Goal: Task Accomplishment & Management: Use online tool/utility

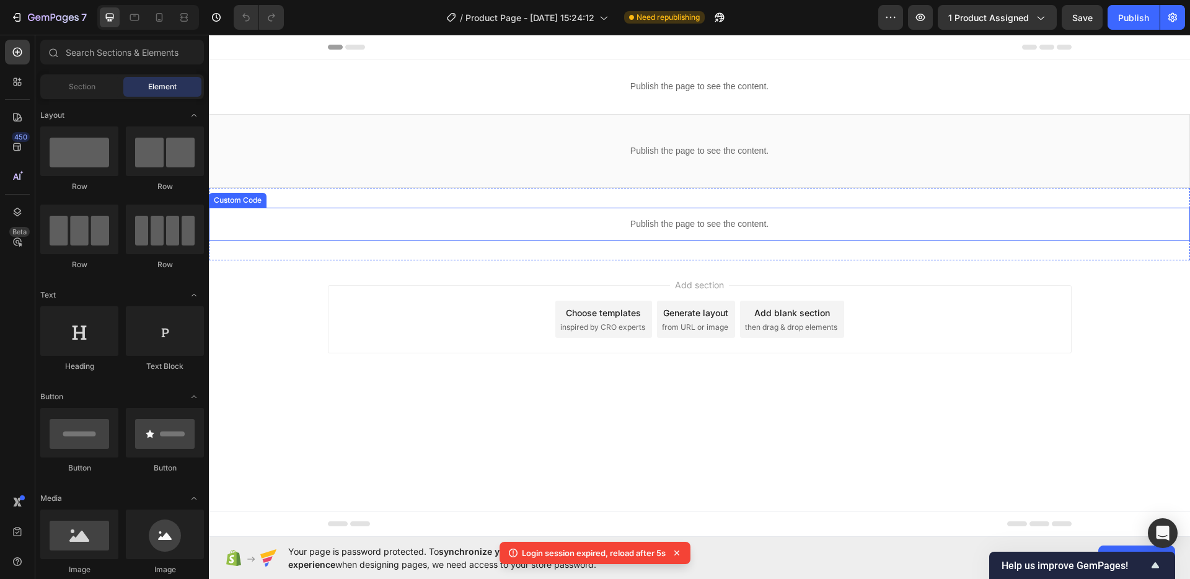
click at [590, 236] on div "Publish the page to see the content." at bounding box center [700, 224] width 982 height 33
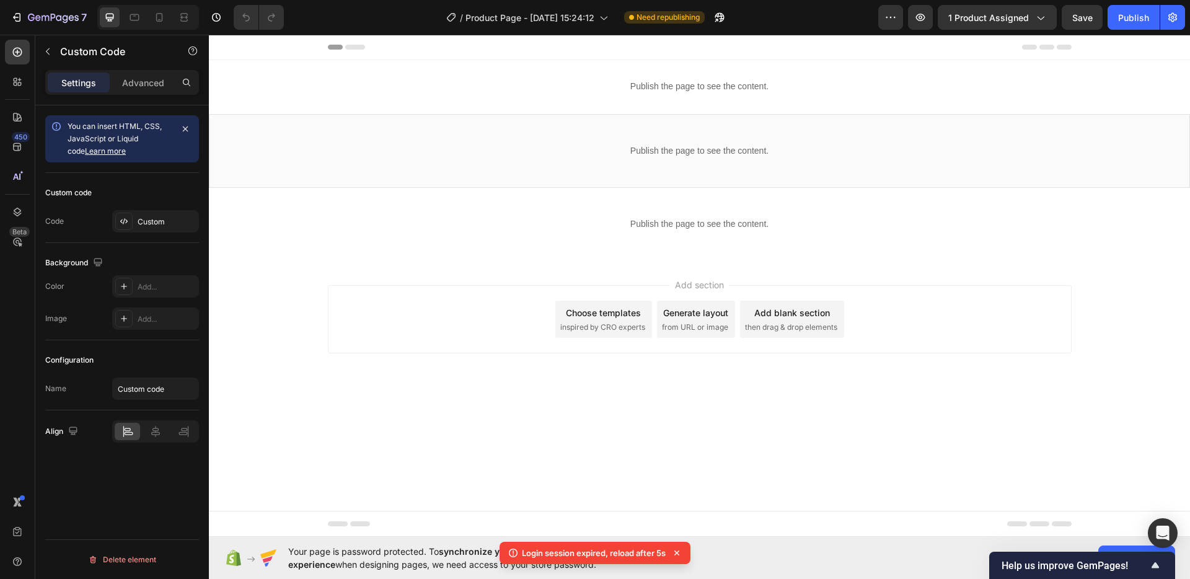
click at [922, 295] on div "Add section Choose templates inspired by CRO experts Generate layout from URL o…" at bounding box center [700, 319] width 744 height 68
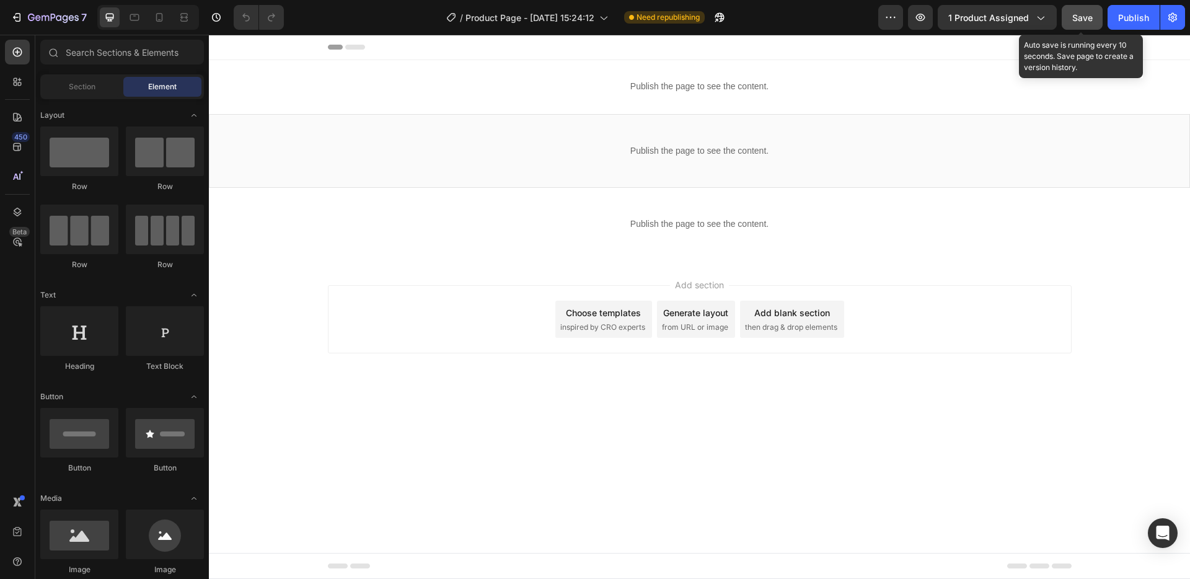
click at [1076, 10] on button "Save" at bounding box center [1082, 17] width 41 height 25
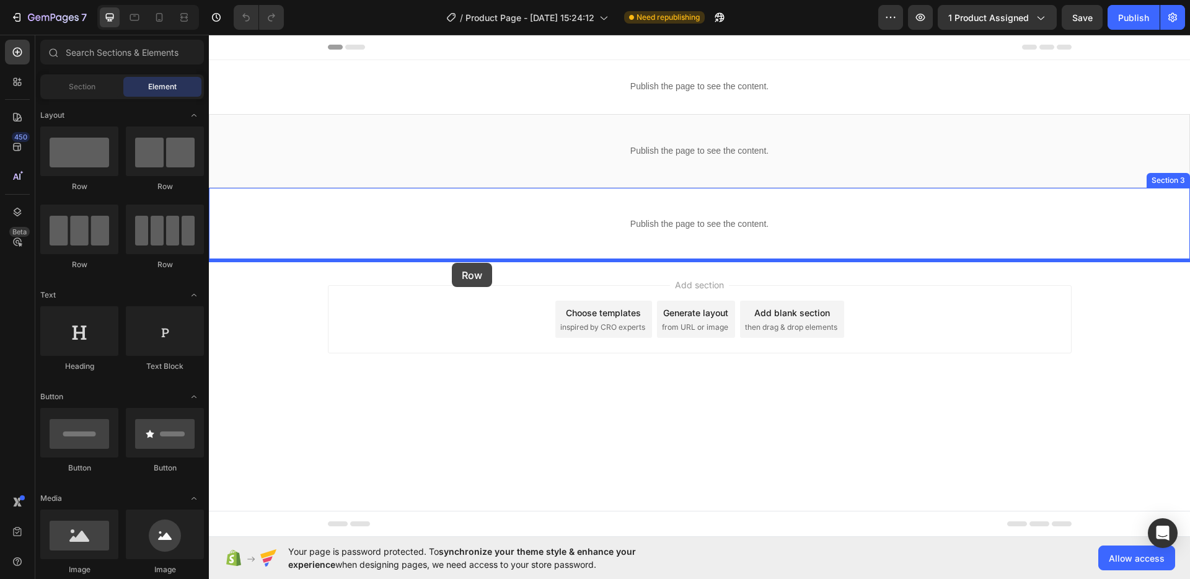
drag, startPoint x: 262, startPoint y: 197, endPoint x: 452, endPoint y: 263, distance: 201.0
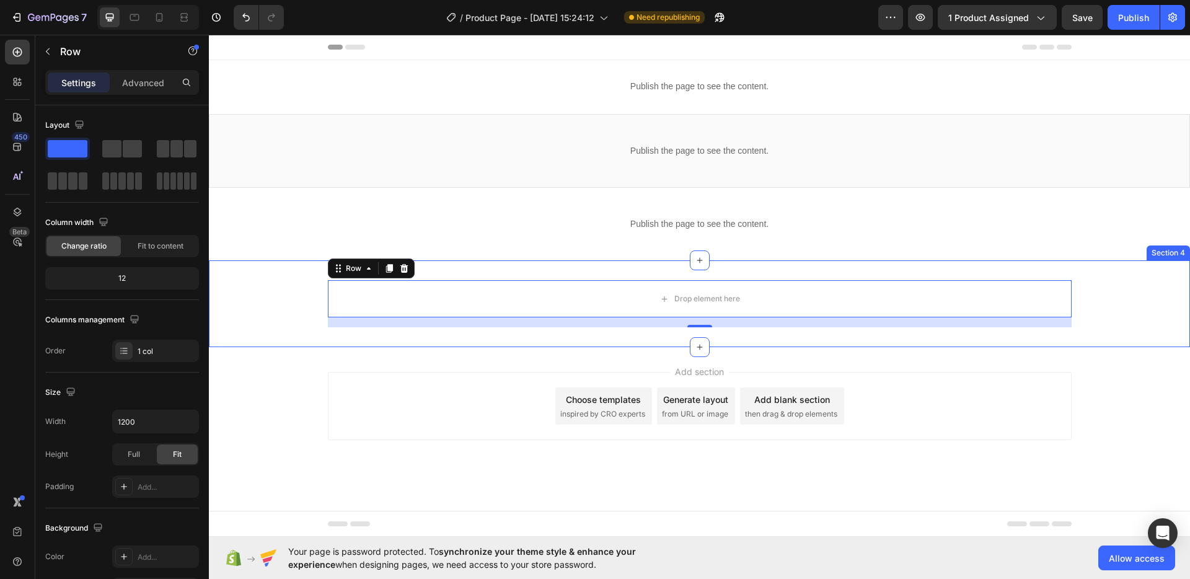
click at [503, 340] on div "Drop element here Row 16 Section 4" at bounding box center [700, 303] width 982 height 87
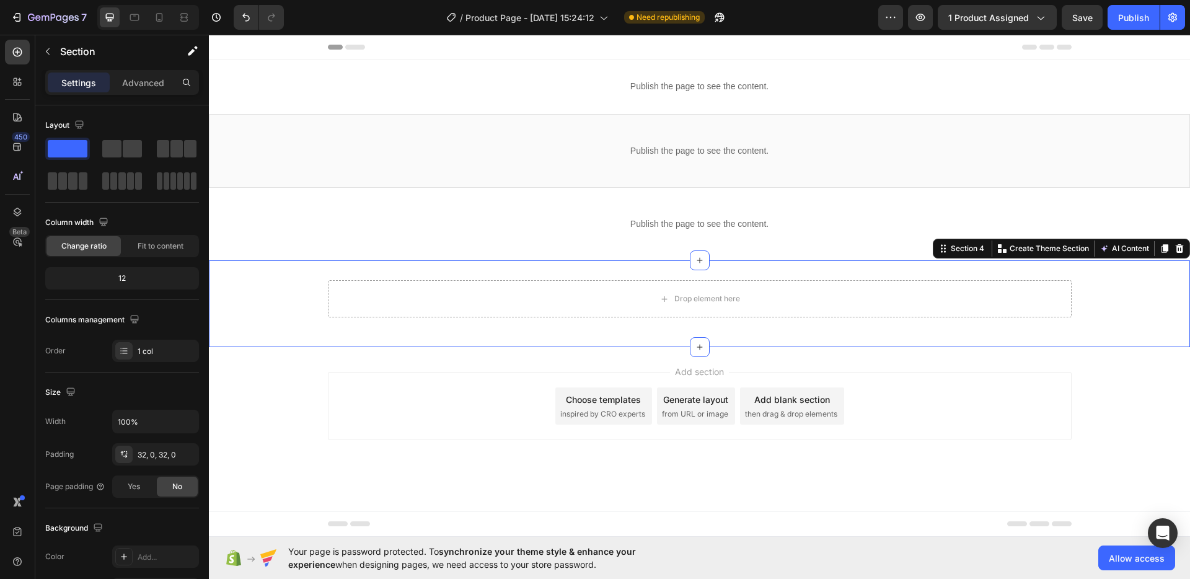
click at [526, 268] on div "Drop element here Row Section 4 You can create reusable sections Create Theme S…" at bounding box center [700, 303] width 982 height 87
click at [1183, 249] on icon at bounding box center [1180, 249] width 10 height 10
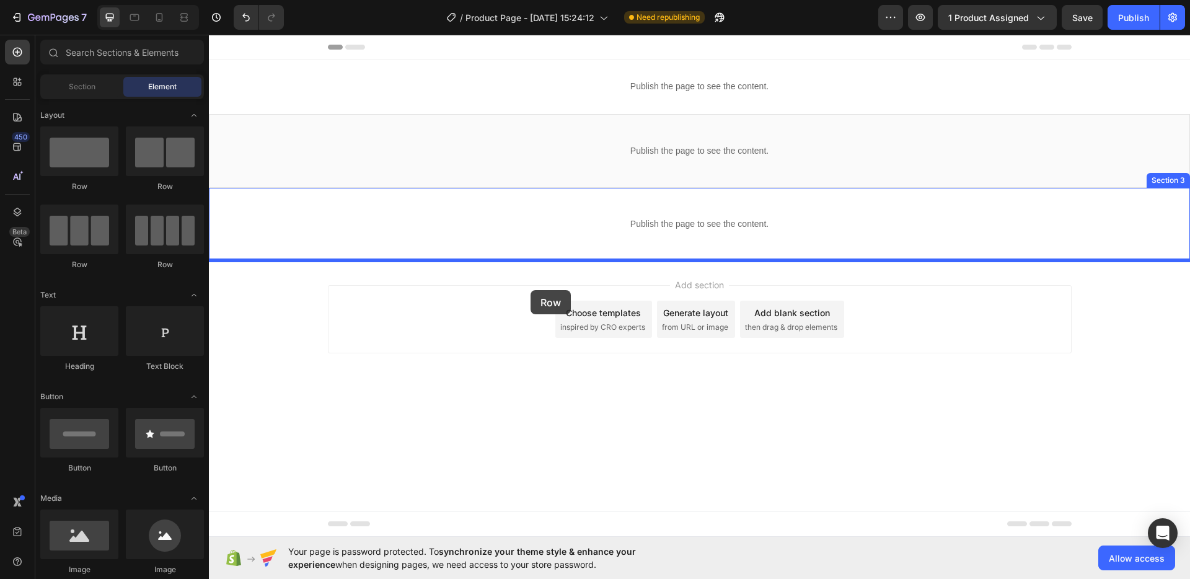
drag, startPoint x: 296, startPoint y: 191, endPoint x: 531, endPoint y: 290, distance: 254.5
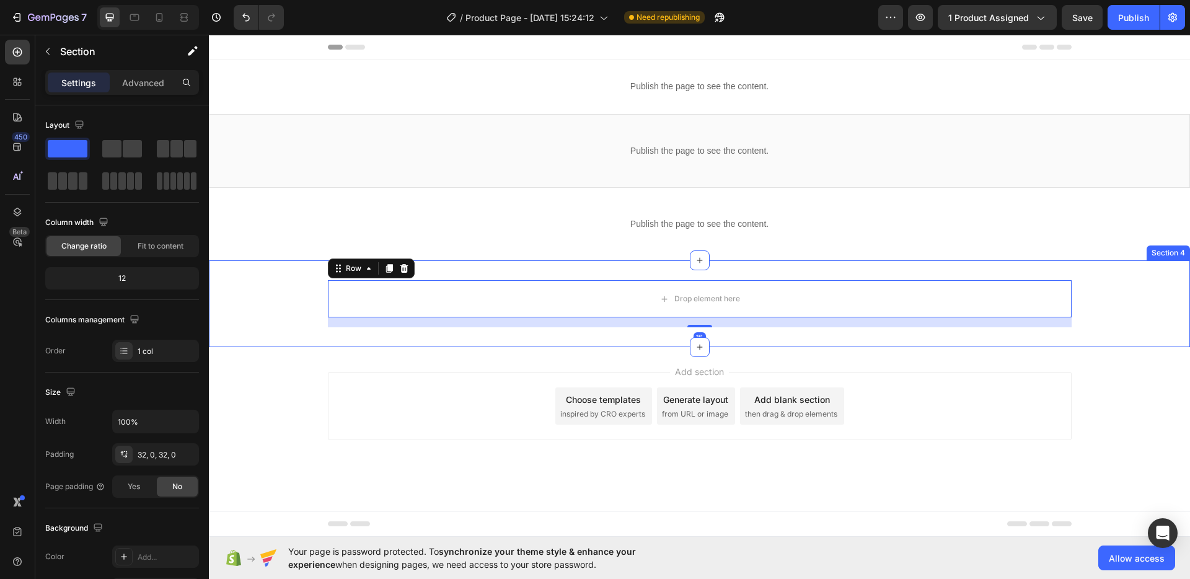
click at [262, 304] on div "Drop element here Row 16" at bounding box center [700, 303] width 982 height 47
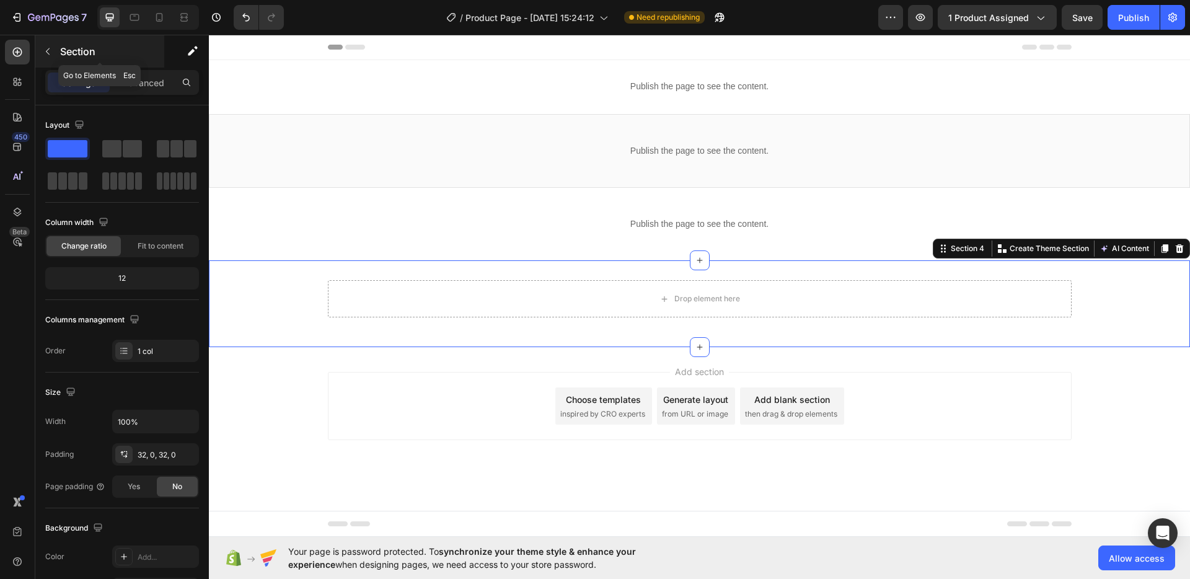
click at [48, 47] on icon "button" at bounding box center [48, 52] width 10 height 10
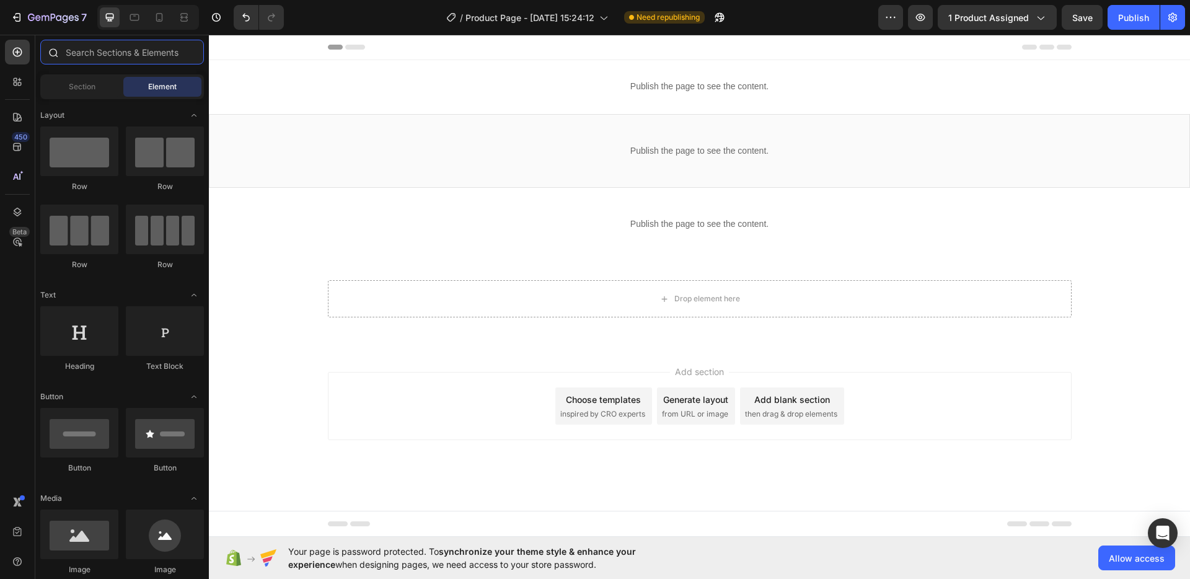
click at [91, 61] on input "text" at bounding box center [122, 52] width 164 height 25
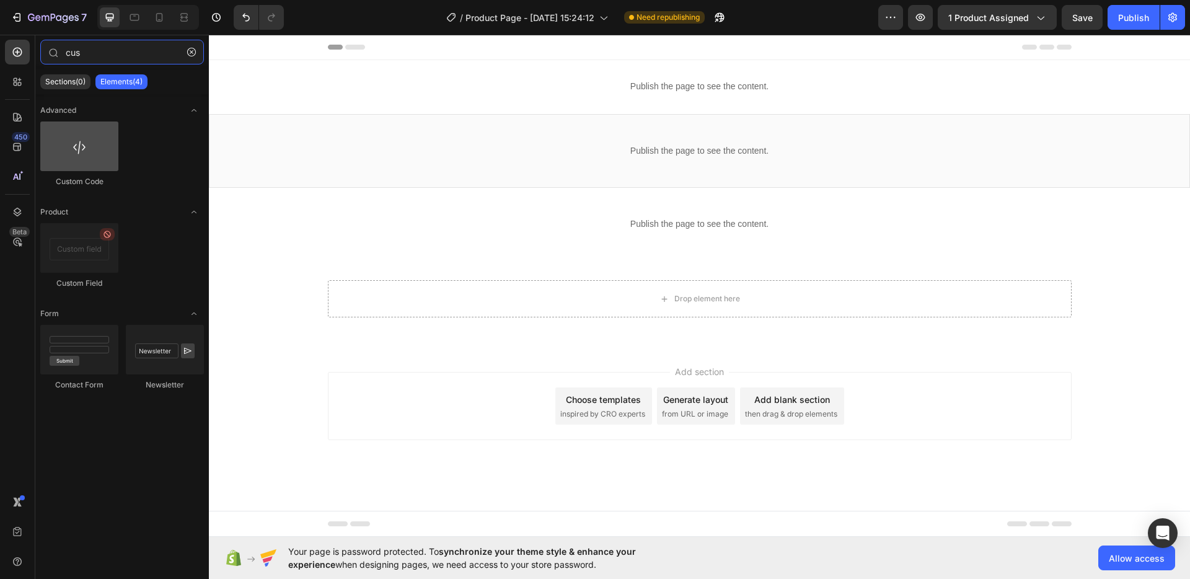
type input "cus"
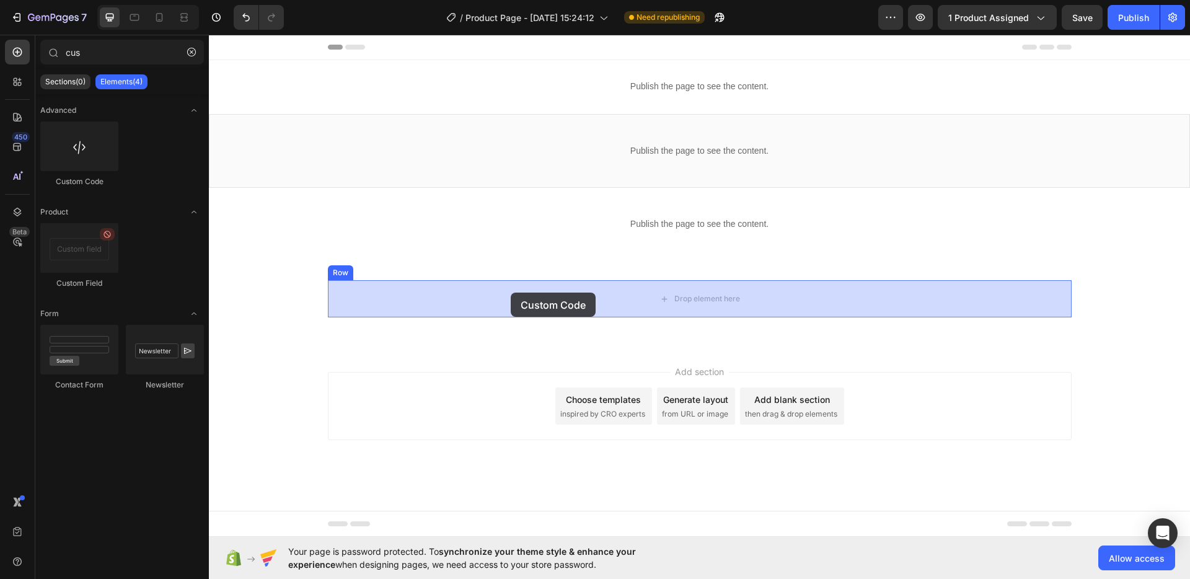
drag, startPoint x: 288, startPoint y: 186, endPoint x: 511, endPoint y: 293, distance: 247.4
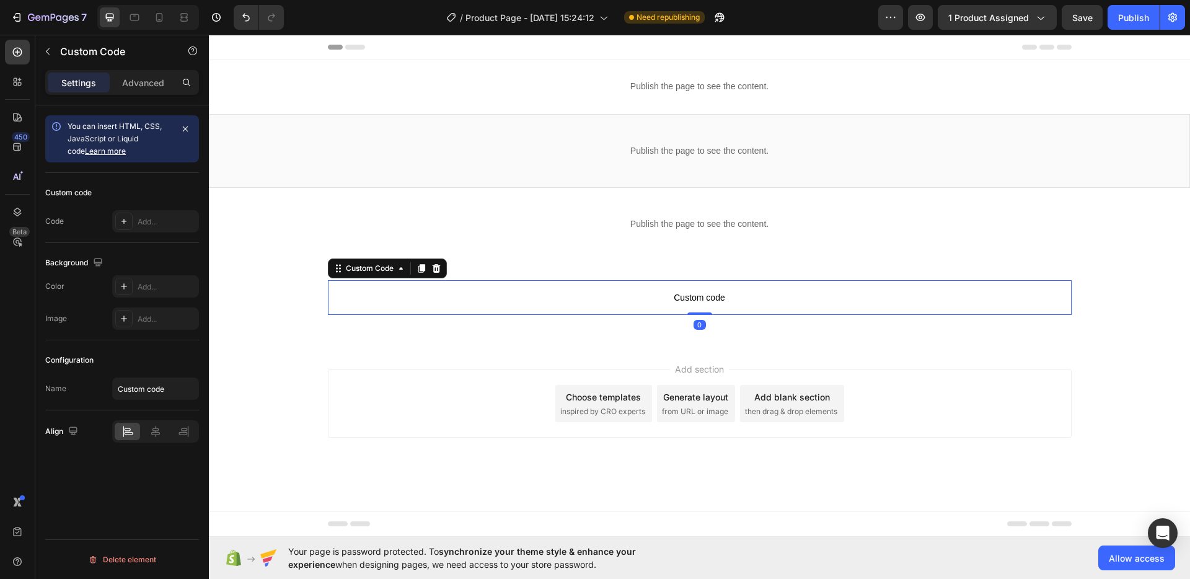
click at [501, 357] on div "Add section Choose templates inspired by CRO experts Generate layout from URL o…" at bounding box center [700, 421] width 982 height 153
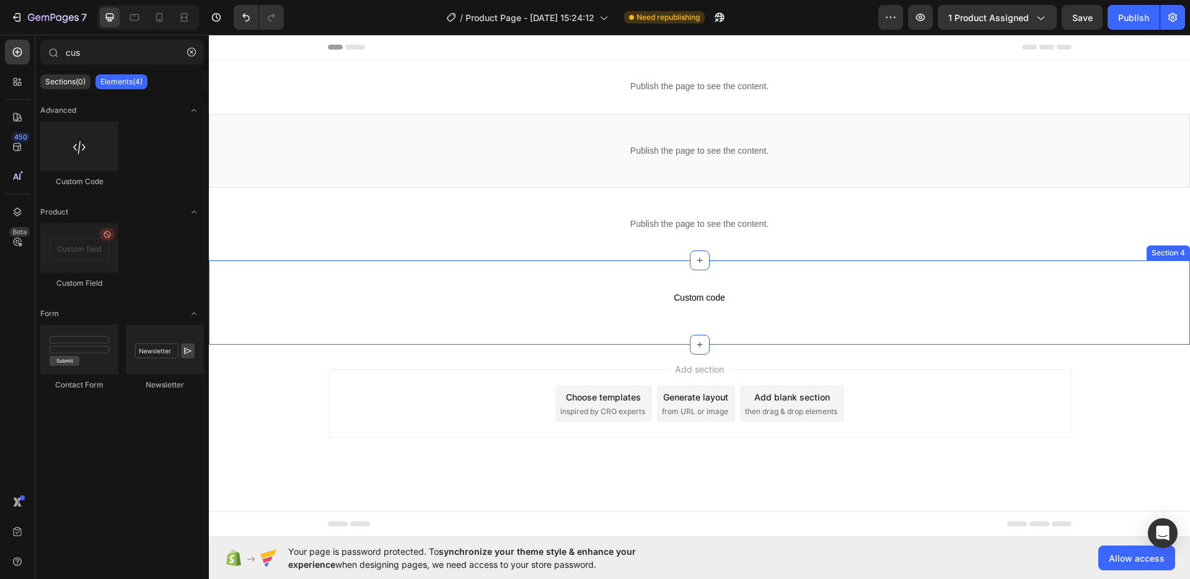
click at [520, 264] on div "Custom code Custom Code Row Section 4" at bounding box center [700, 302] width 982 height 84
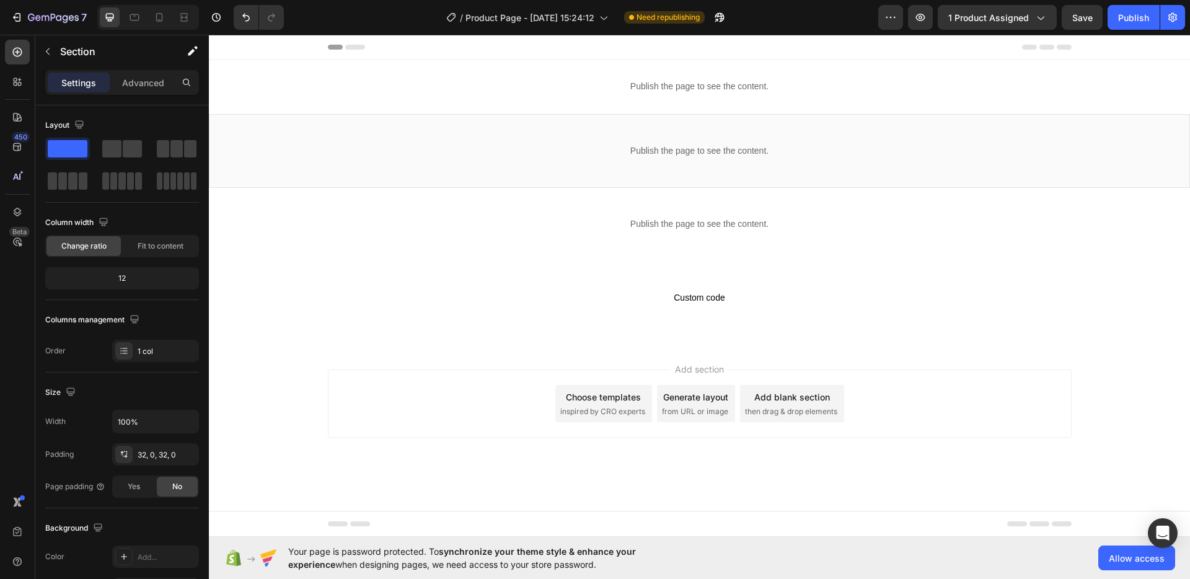
click at [552, 352] on div "Add section Choose templates inspired by CRO experts Generate layout from URL o…" at bounding box center [700, 421] width 982 height 153
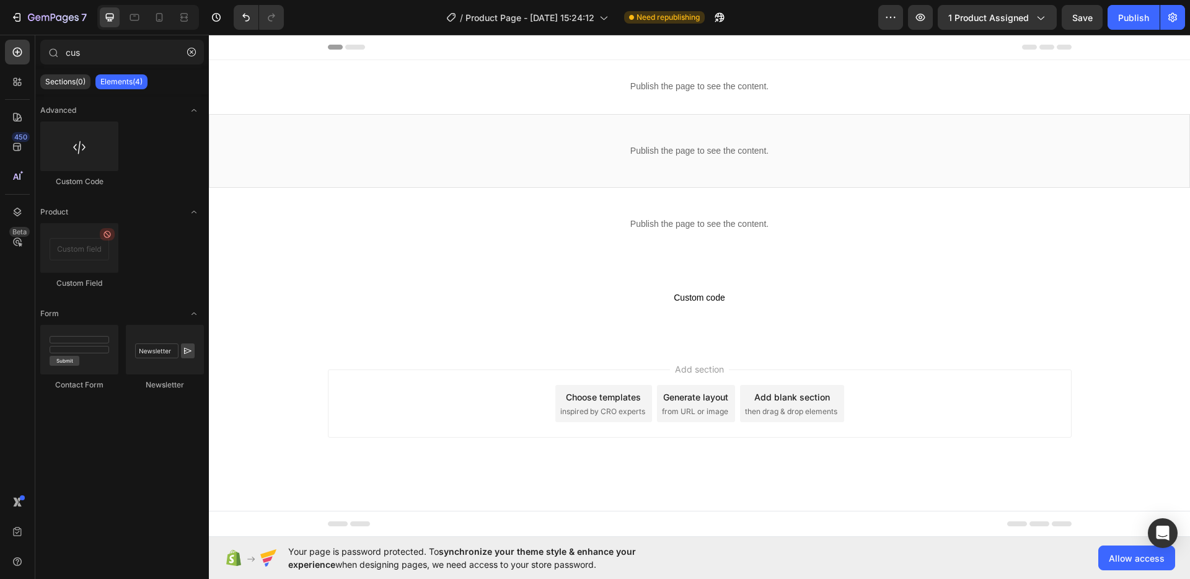
click at [607, 358] on div "Add section Choose templates inspired by CRO experts Generate layout from URL o…" at bounding box center [700, 421] width 982 height 153
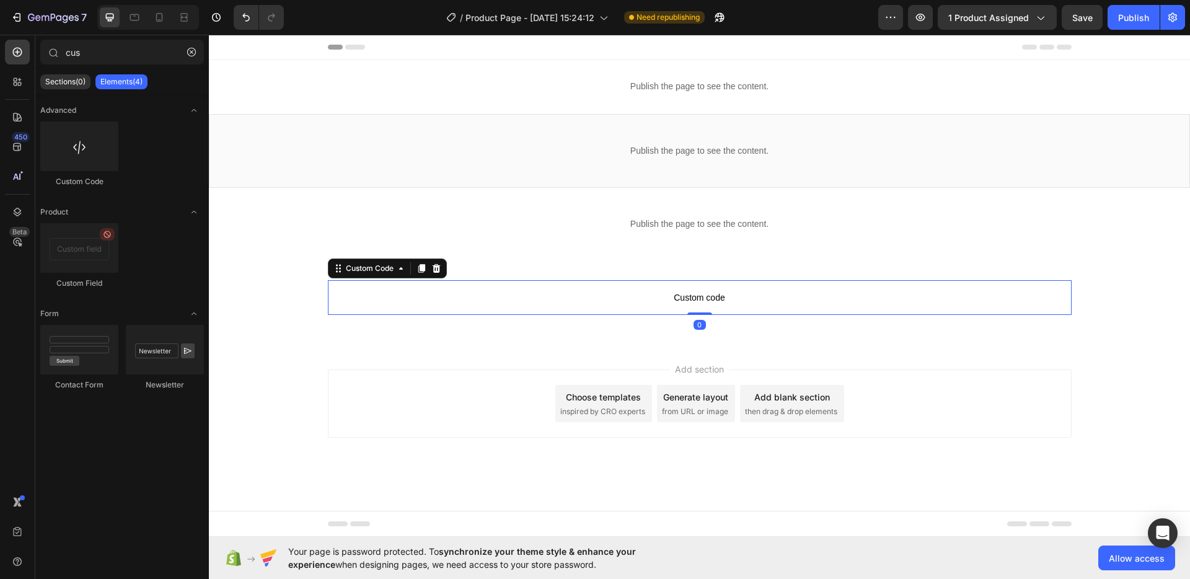
click at [594, 293] on span "Custom code" at bounding box center [700, 297] width 744 height 15
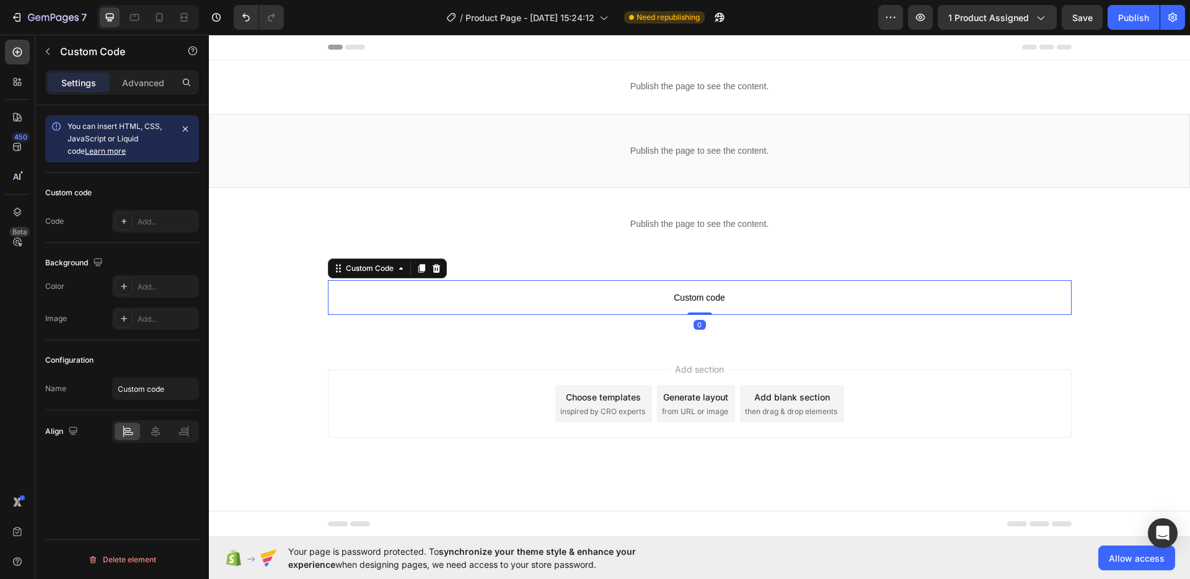
click at [594, 293] on span "Custom code" at bounding box center [700, 297] width 744 height 15
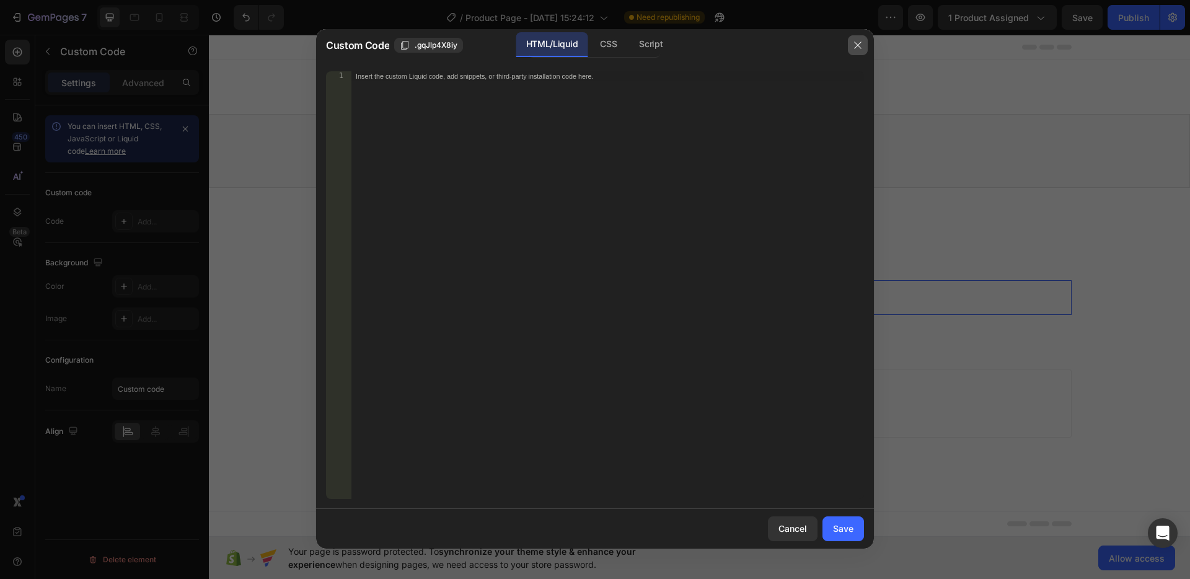
click at [859, 35] on button "button" at bounding box center [858, 45] width 20 height 20
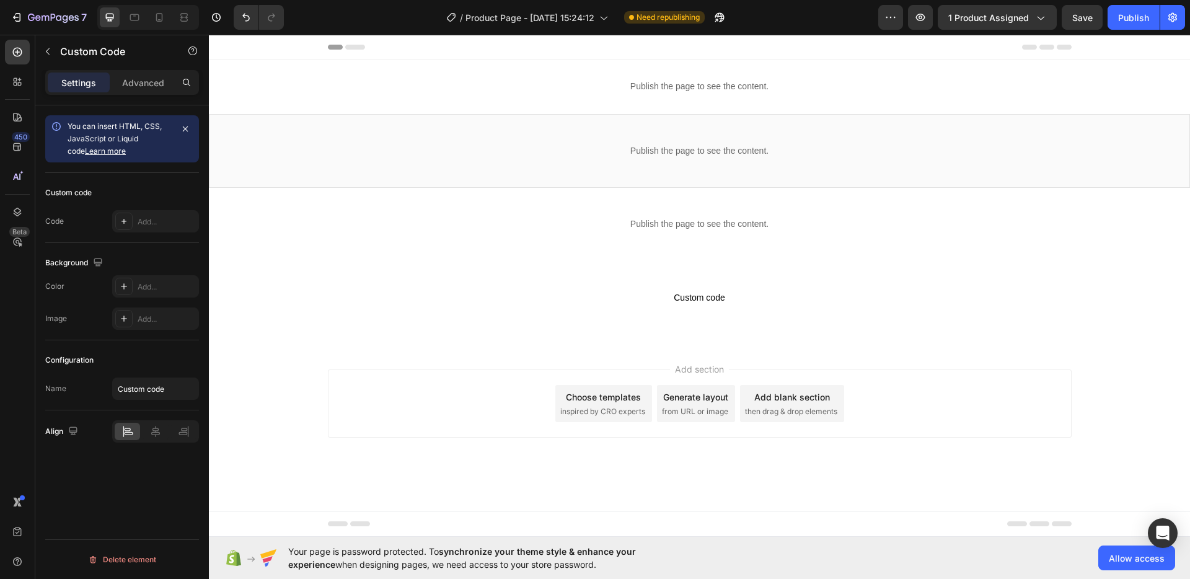
click at [637, 360] on div "Add section Choose templates inspired by CRO experts Generate layout from URL o…" at bounding box center [700, 421] width 982 height 153
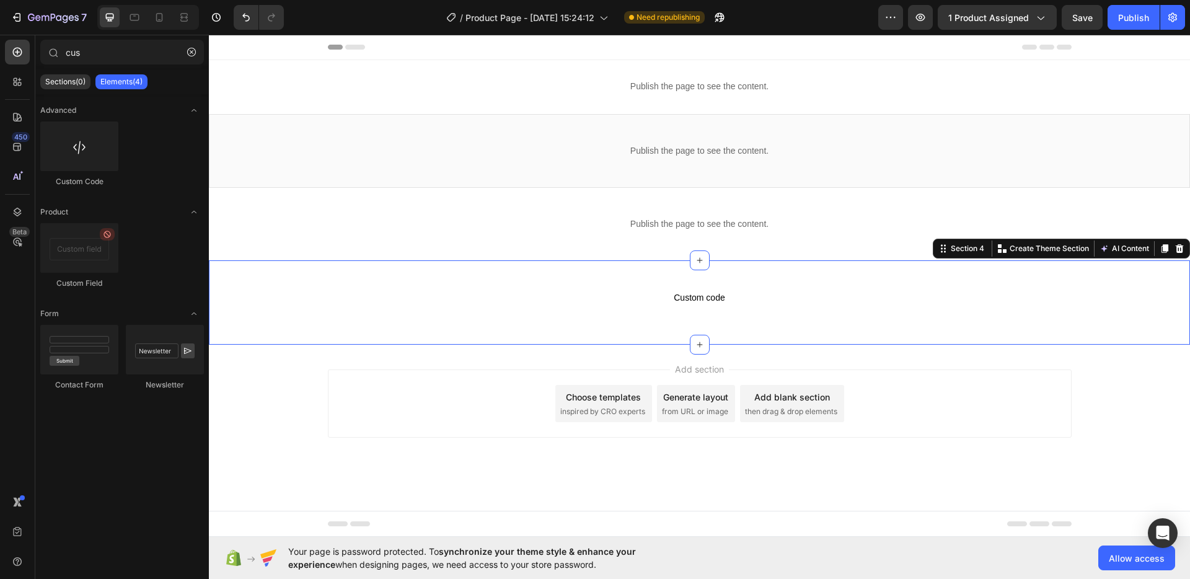
click at [301, 296] on div "Custom code Custom Code Row" at bounding box center [700, 302] width 982 height 45
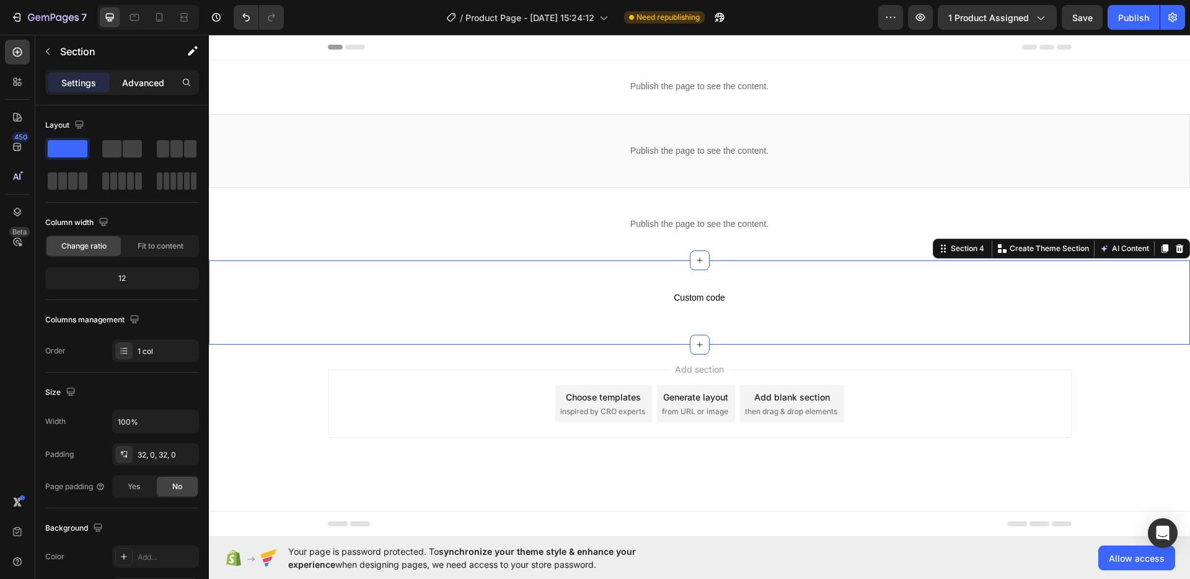
click at [135, 78] on p "Advanced" at bounding box center [143, 82] width 42 height 13
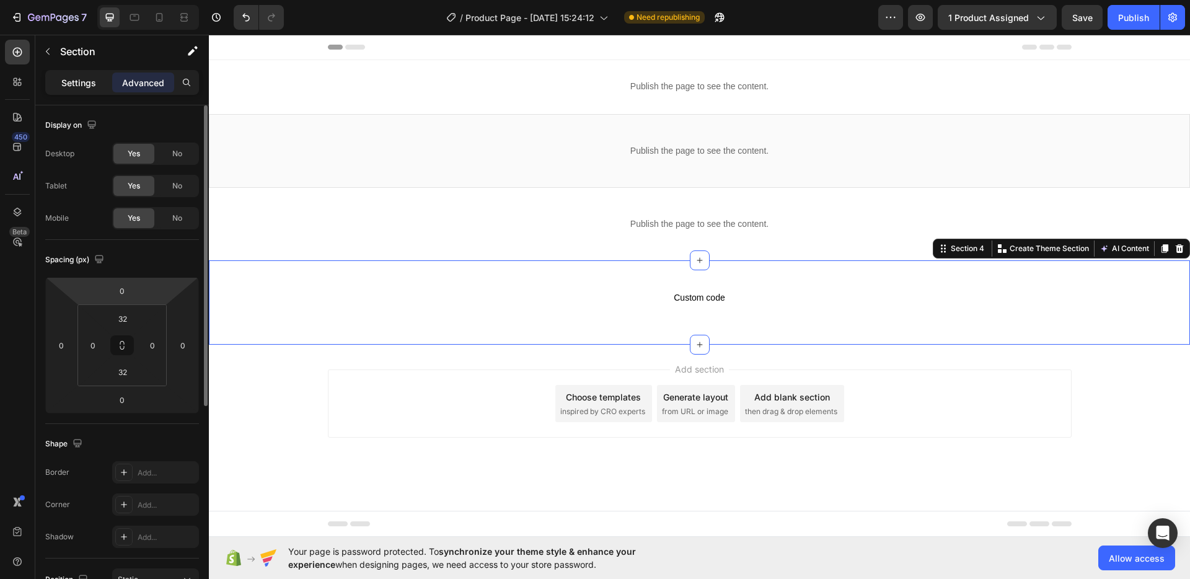
click at [92, 88] on p "Settings" at bounding box center [78, 82] width 35 height 13
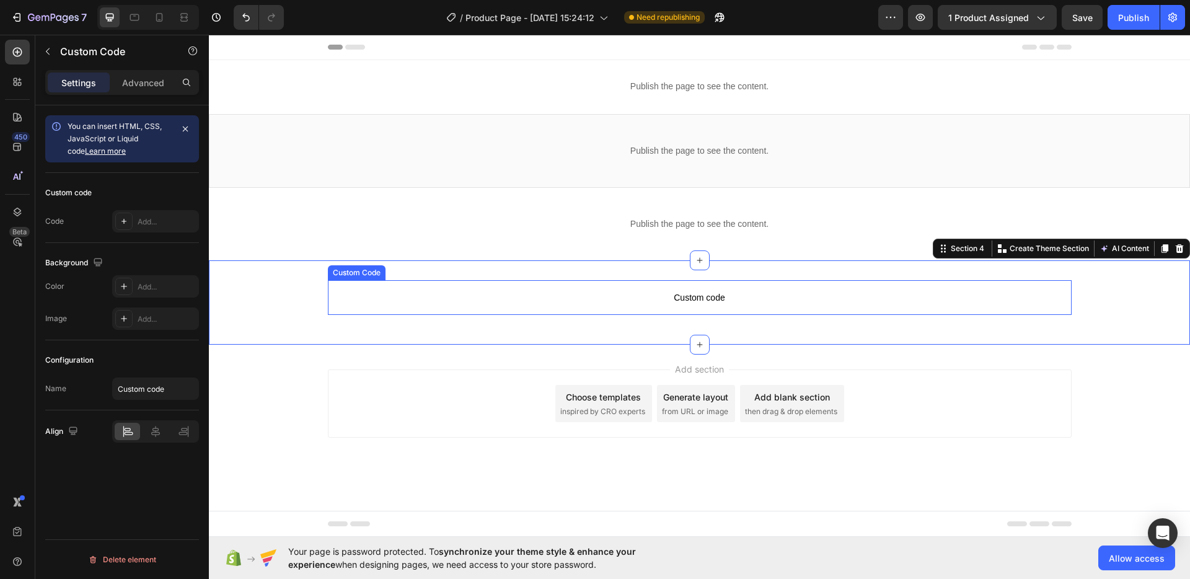
click at [623, 291] on span "Custom code" at bounding box center [700, 297] width 744 height 15
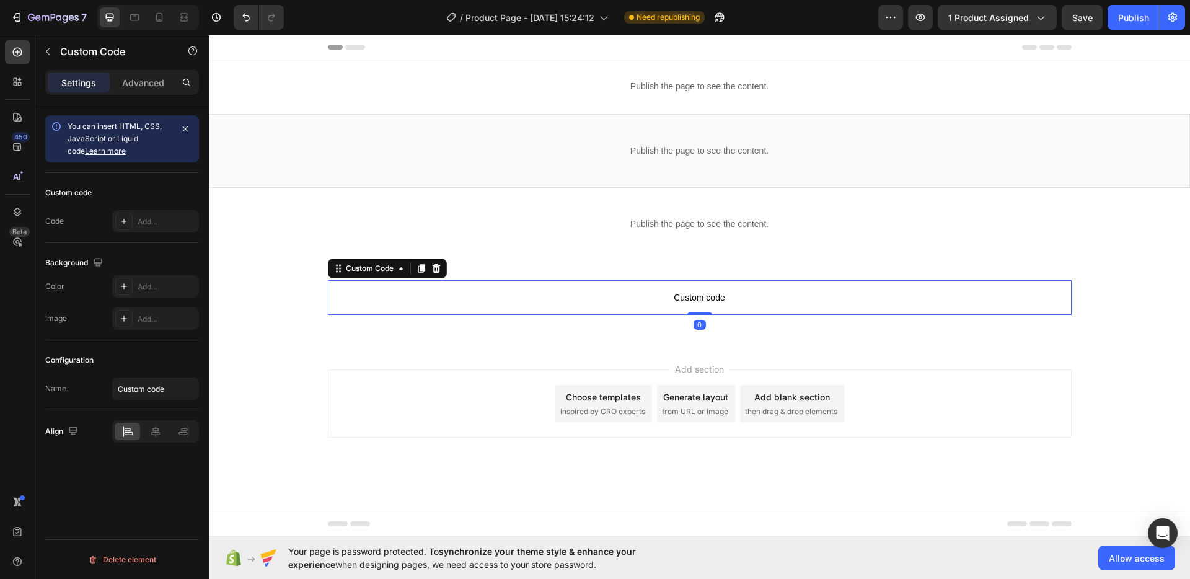
click at [623, 291] on span "Custom code" at bounding box center [700, 297] width 744 height 15
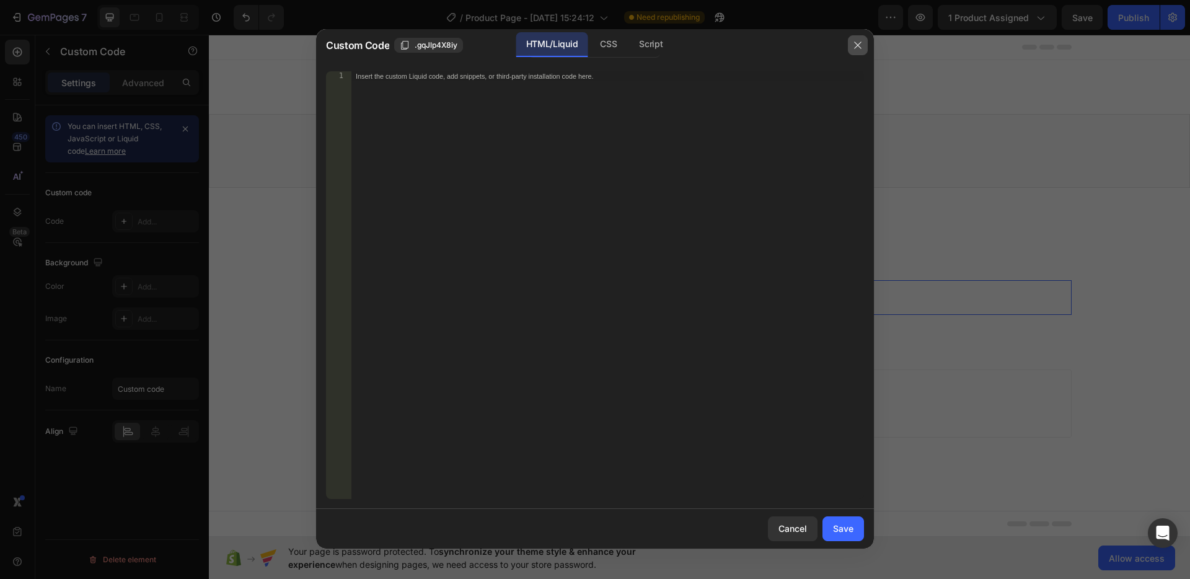
click at [854, 43] on icon "button" at bounding box center [858, 45] width 10 height 10
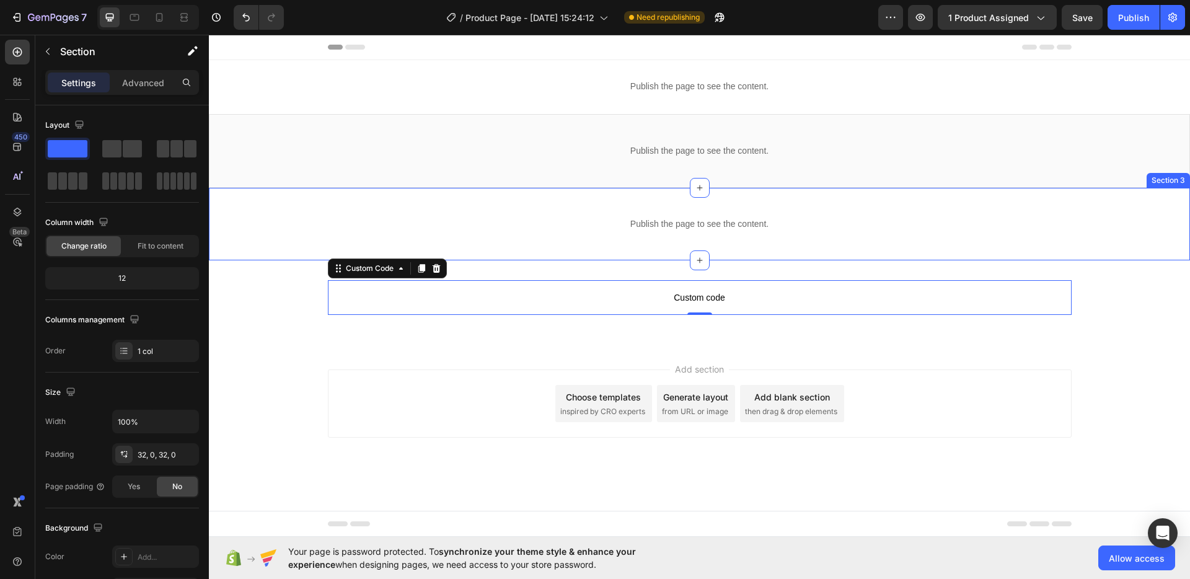
click at [885, 258] on div "Publish the page to see the content. Custom Code Section 3" at bounding box center [700, 224] width 982 height 73
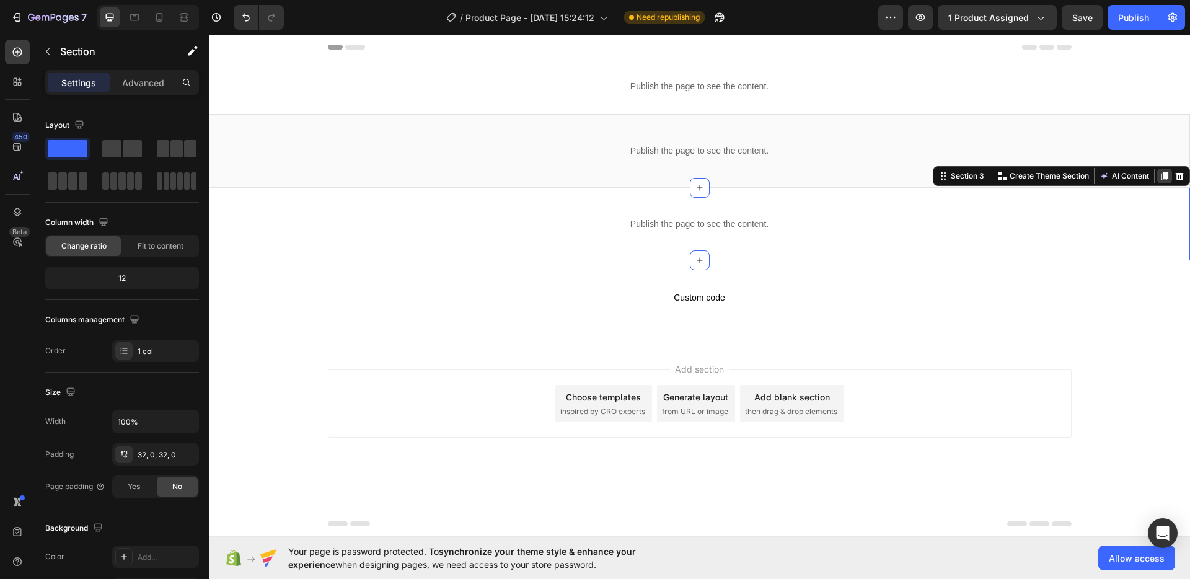
click at [1163, 170] on div at bounding box center [1165, 176] width 15 height 15
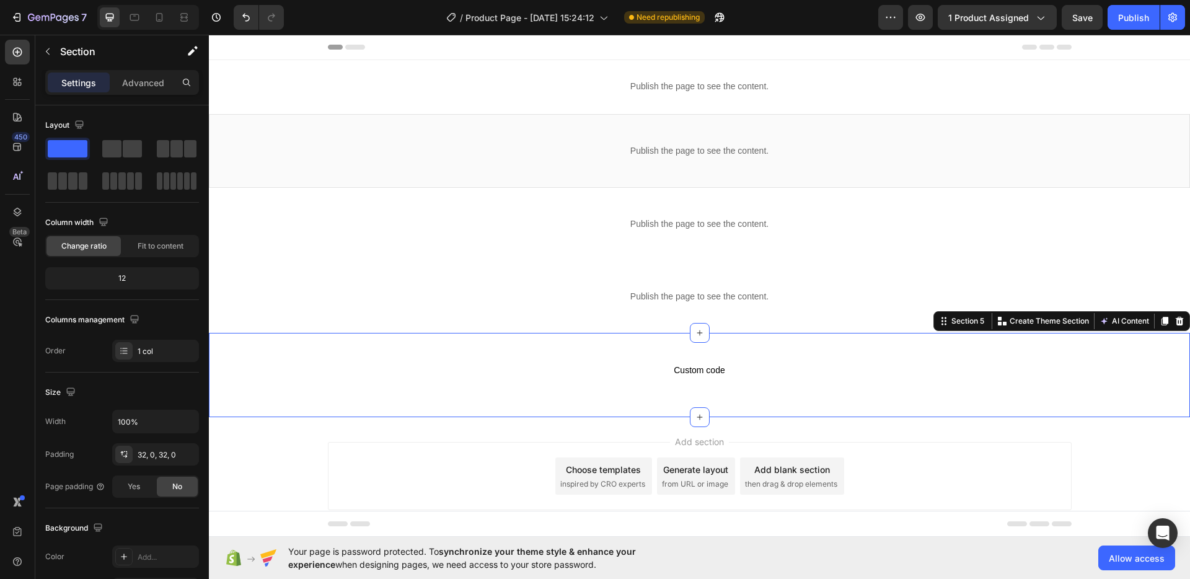
click at [770, 342] on div "Custom code Custom Code Row Section 5 You can create reusable sections Create T…" at bounding box center [700, 375] width 982 height 84
click at [1181, 318] on icon at bounding box center [1180, 321] width 8 height 9
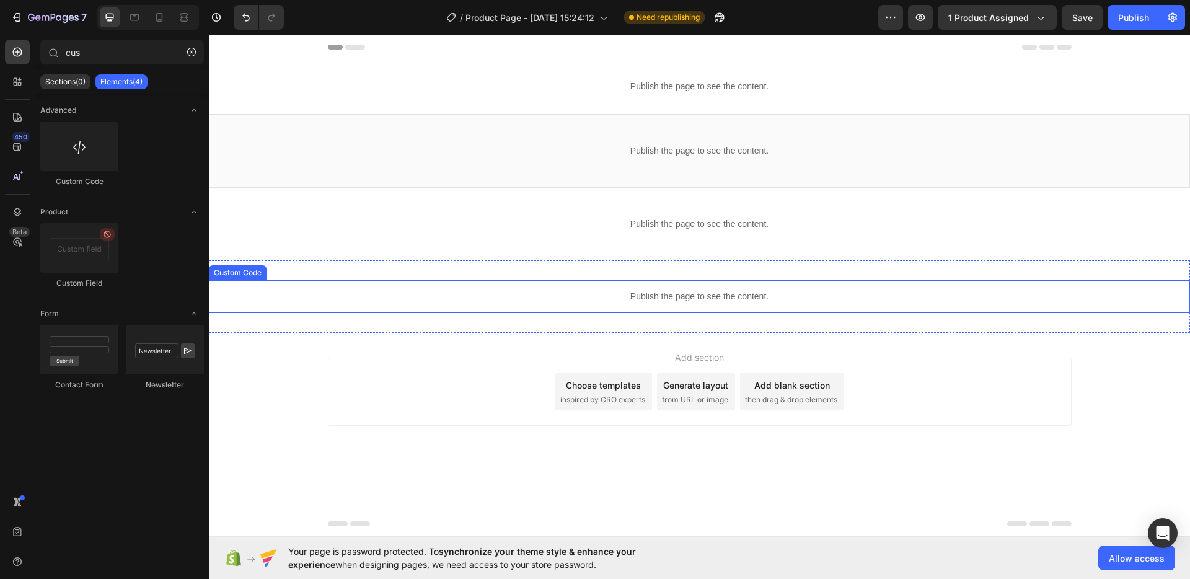
click at [735, 296] on p "Publish the page to see the content." at bounding box center [700, 296] width 982 height 13
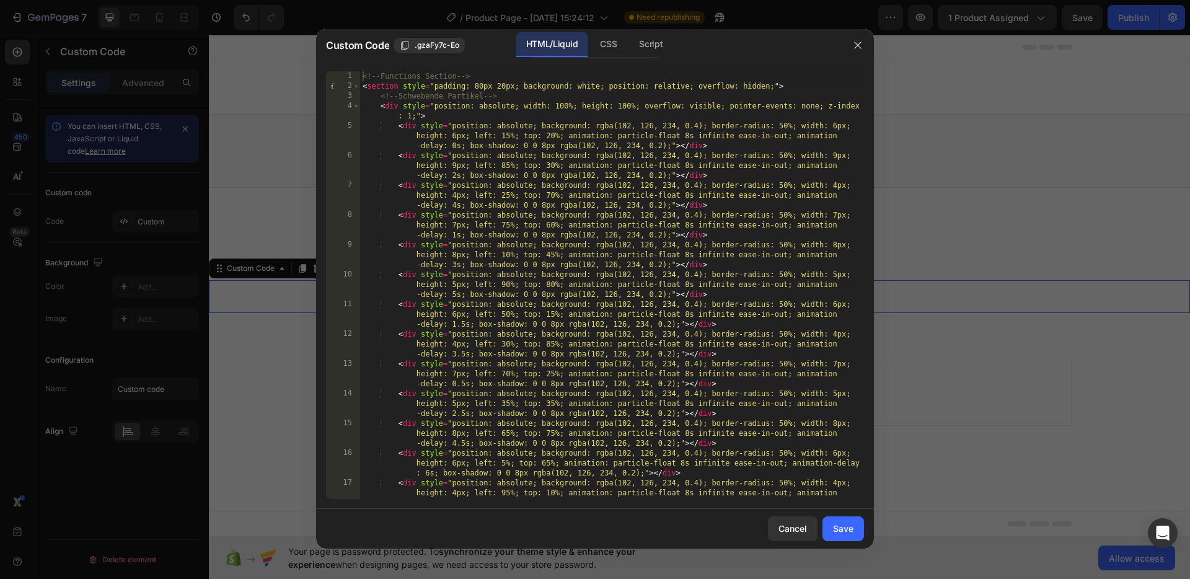
type textarea "<!-- Functions Section -->"
click at [361, 77] on div "<!-- Functions Section --> < section style = "padding: 80px 20px; background: w…" at bounding box center [612, 304] width 504 height 467
click at [795, 526] on div "Cancel" at bounding box center [793, 528] width 29 height 13
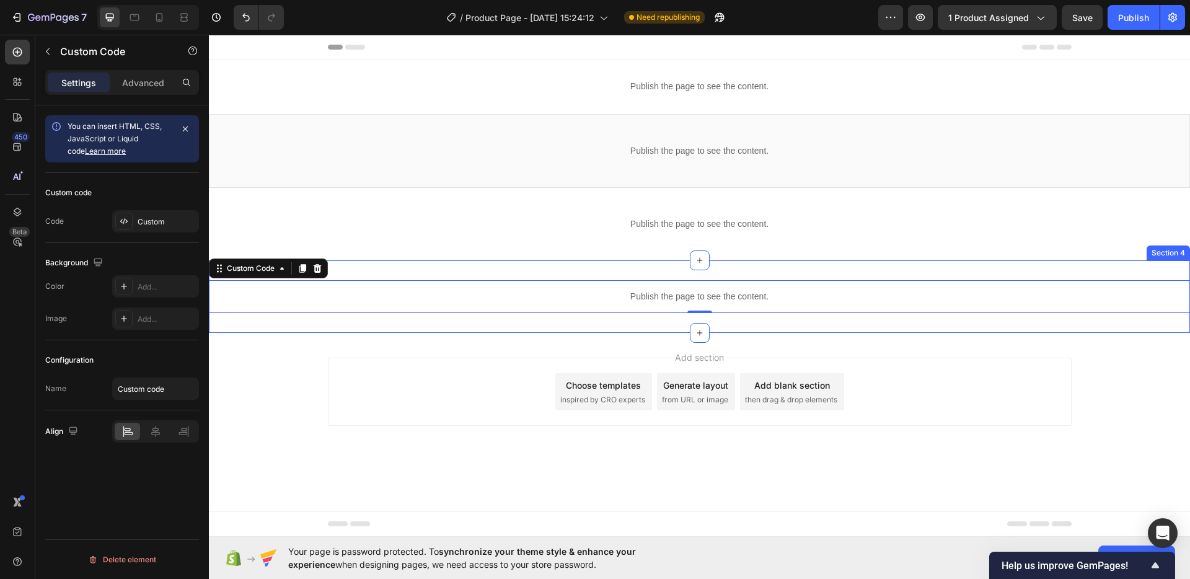
click at [739, 335] on div "Add section Choose templates inspired by CRO experts Generate layout from URL o…" at bounding box center [700, 409] width 982 height 153
click at [725, 304] on div "Publish the page to see the content." at bounding box center [700, 296] width 982 height 33
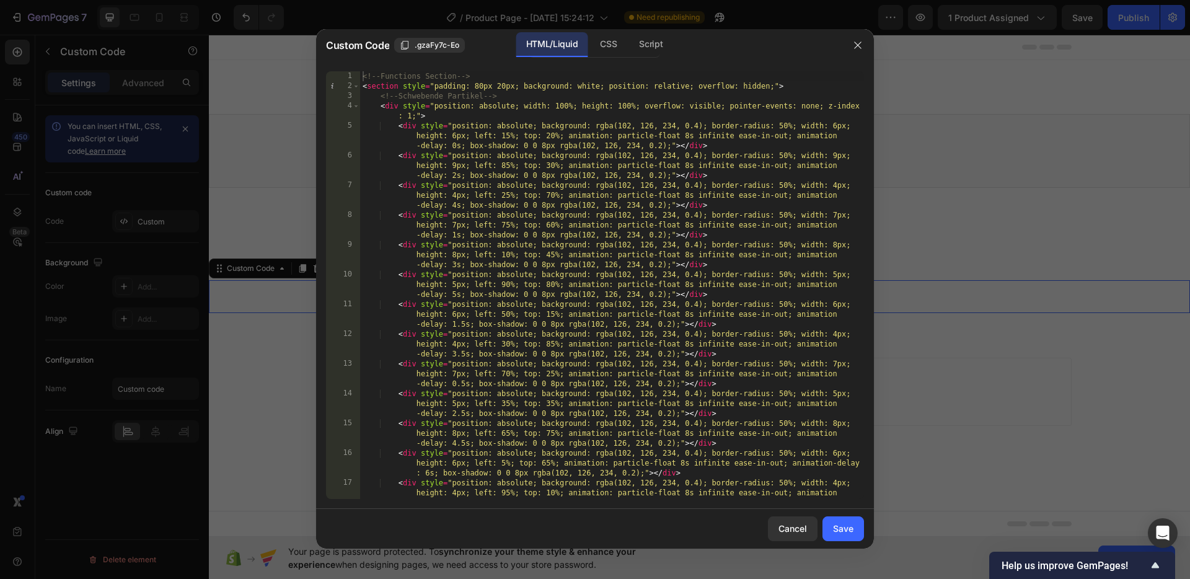
click at [486, 114] on div "<!-- Functions Section --> < section style = "padding: 80px 20px; background: w…" at bounding box center [612, 304] width 504 height 467
click at [363, 71] on div "<!-- Functions Section --> < section style = "padding: 80px 20px; background: w…" at bounding box center [612, 304] width 504 height 467
type textarea "} </script>"
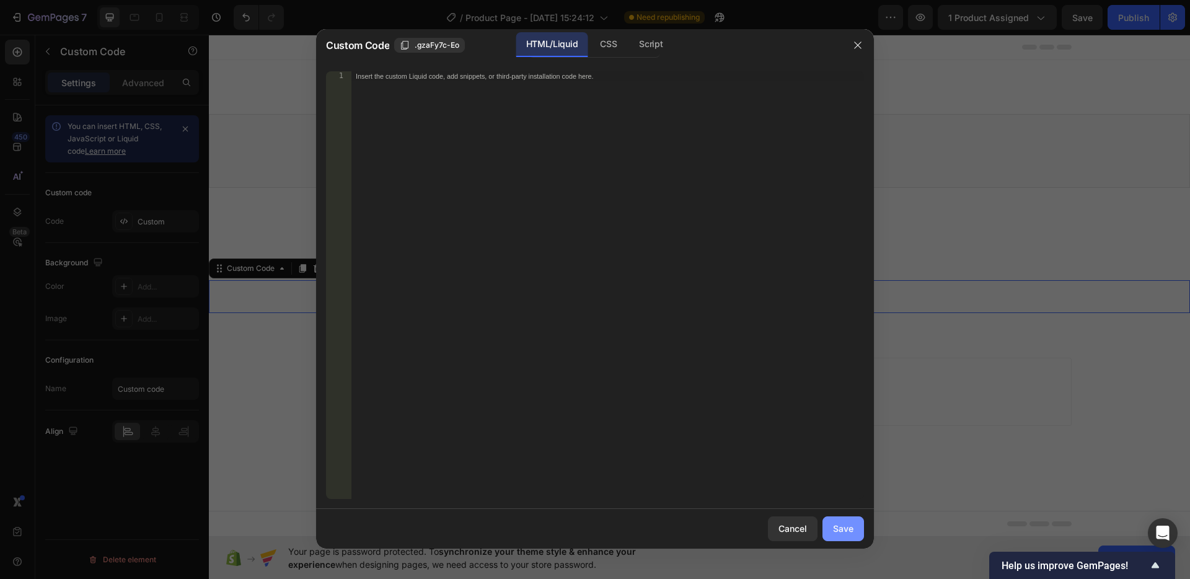
click at [852, 528] on div "Save" at bounding box center [843, 528] width 20 height 13
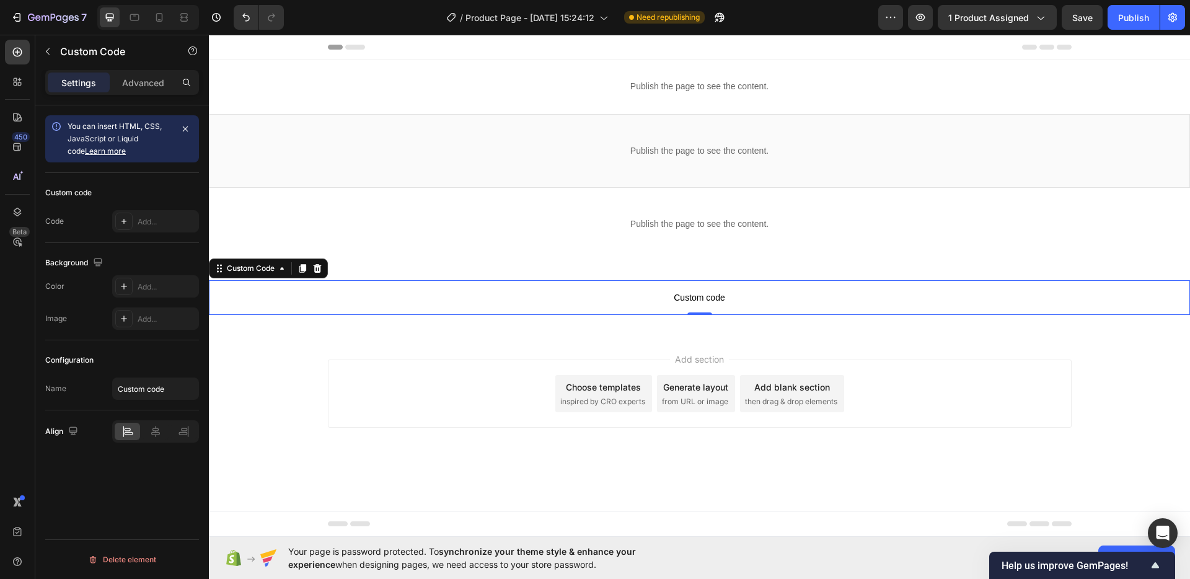
click at [854, 340] on div "Add section Choose templates inspired by CRO experts Generate layout from URL o…" at bounding box center [700, 411] width 982 height 153
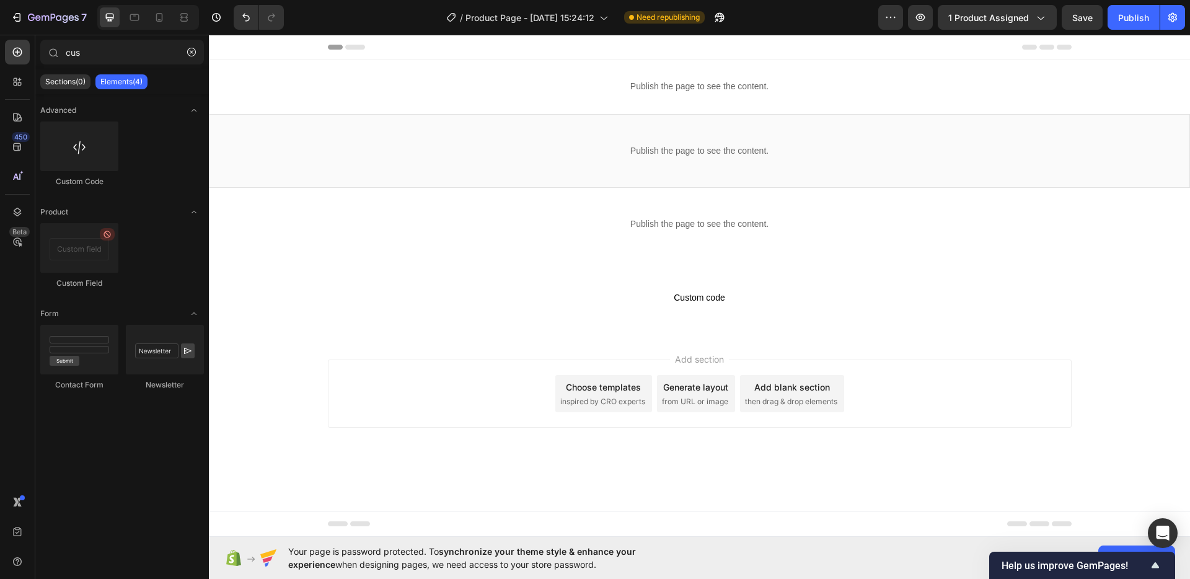
click at [677, 298] on span "Custom code" at bounding box center [700, 297] width 982 height 15
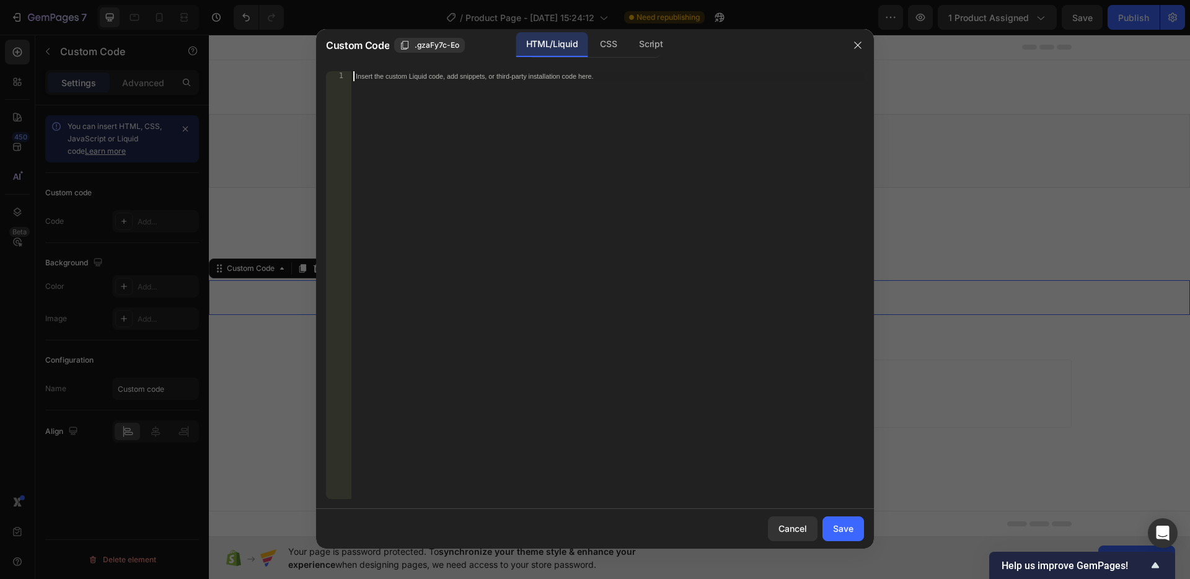
click at [449, 112] on div "Insert the custom Liquid code, add snippets, or third-party installation code h…" at bounding box center [607, 295] width 513 height 448
paste textarea "</script>"
type textarea "</script>"
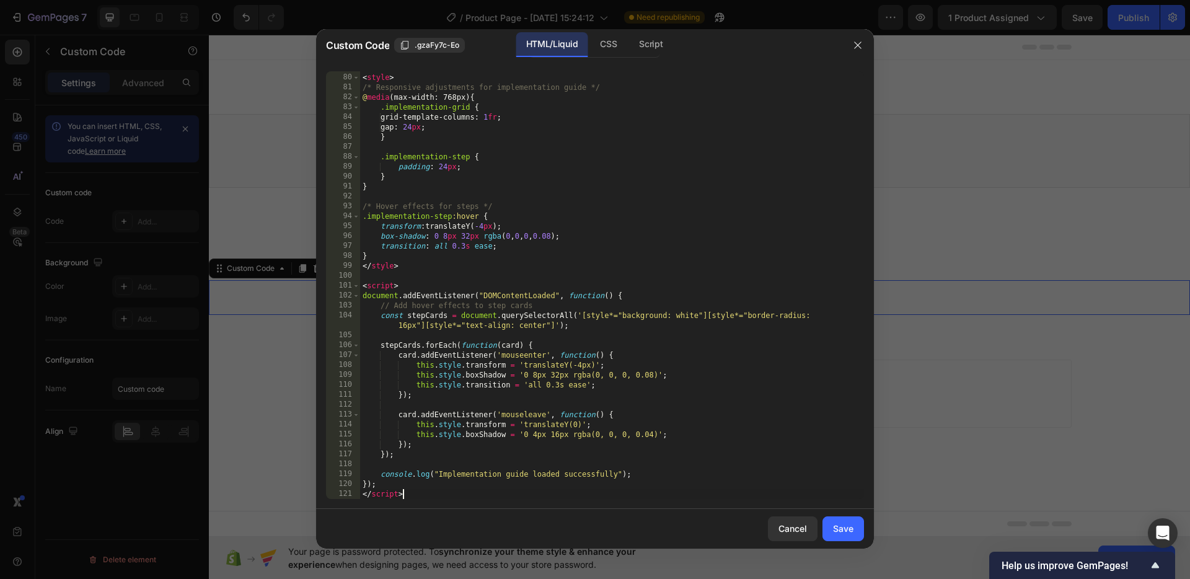
scroll to position [1159, 0]
click at [865, 538] on div "Cancel Save" at bounding box center [595, 529] width 558 height 40
click at [857, 531] on button "Save" at bounding box center [844, 528] width 42 height 25
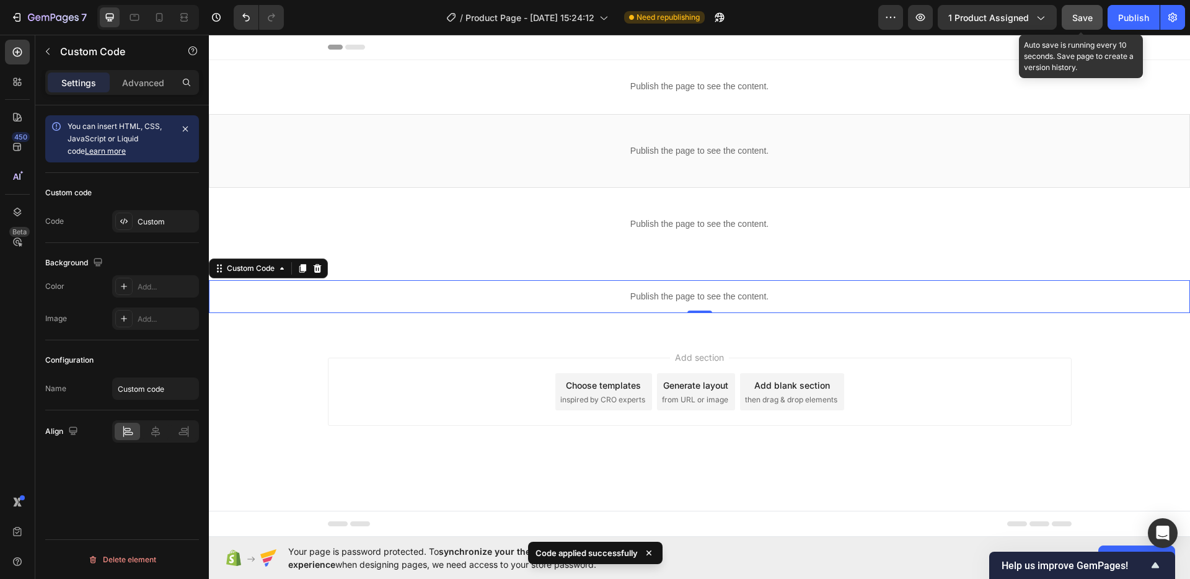
click at [1081, 16] on span "Save" at bounding box center [1083, 17] width 20 height 11
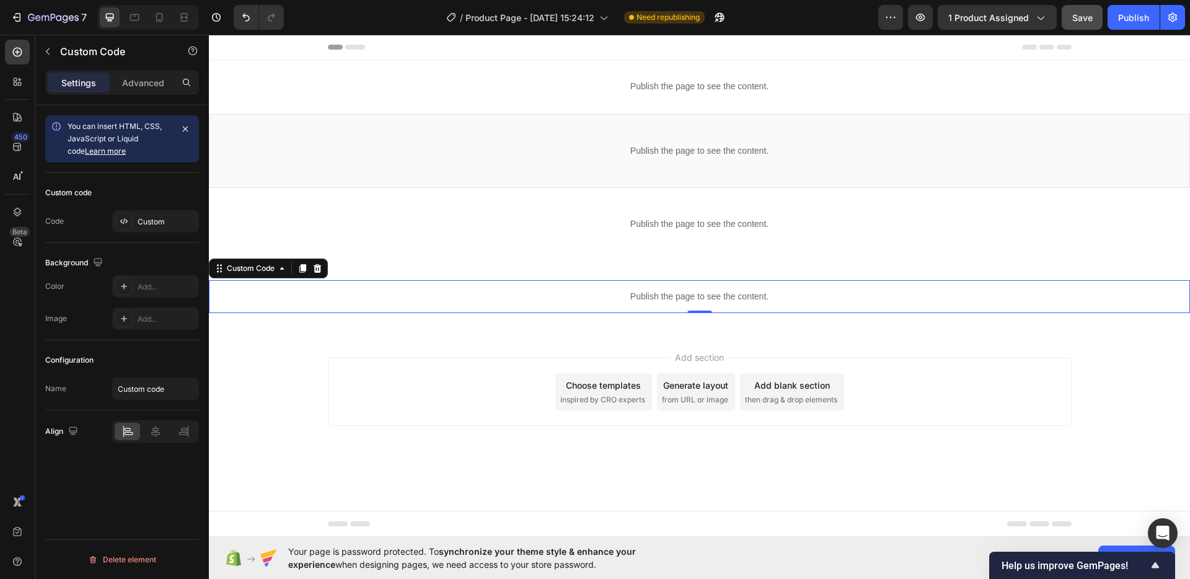
click at [592, 292] on p "Publish the page to see the content." at bounding box center [700, 296] width 982 height 13
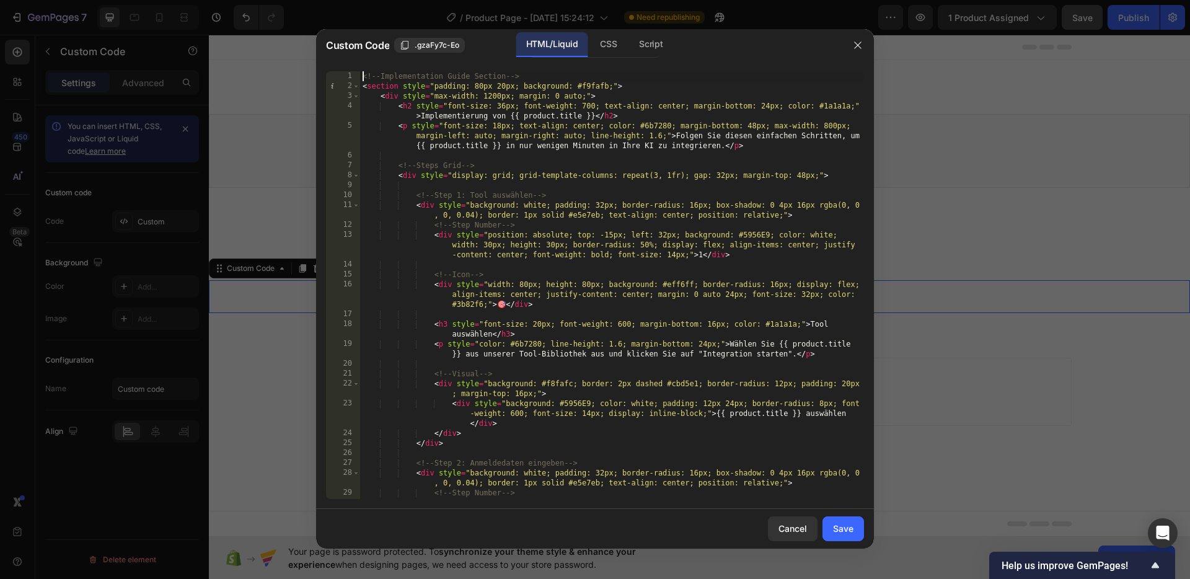
click at [361, 73] on div "<!-- Implementation Guide Section --> < section style = "padding: 80px 20px; ba…" at bounding box center [612, 304] width 504 height 467
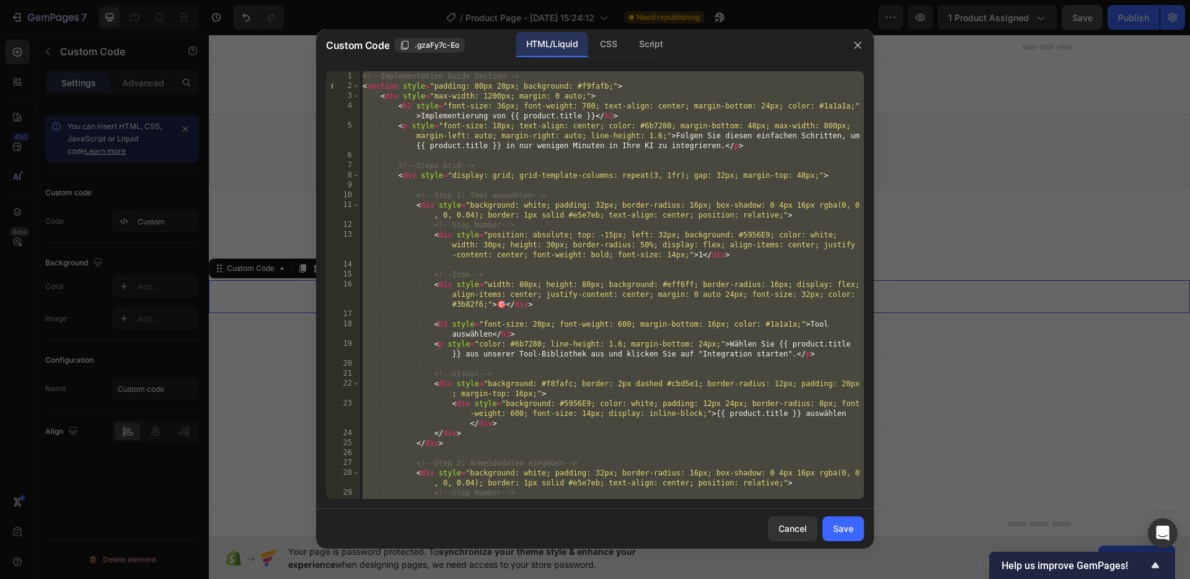
paste textarea
type textarea "</script>"
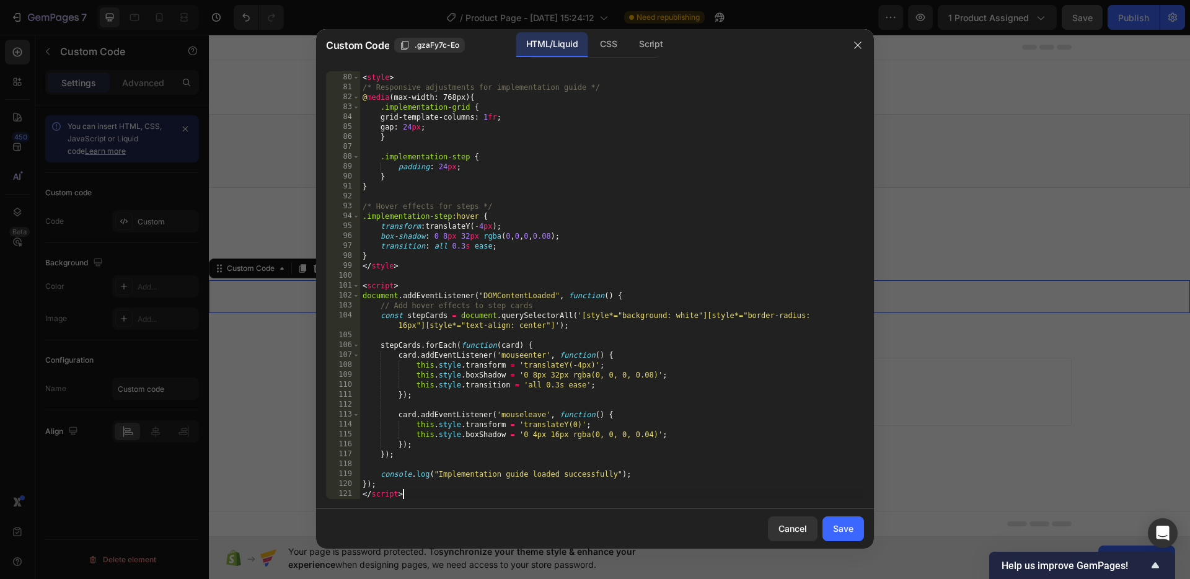
scroll to position [1189, 0]
click at [840, 528] on div "Save" at bounding box center [843, 528] width 20 height 13
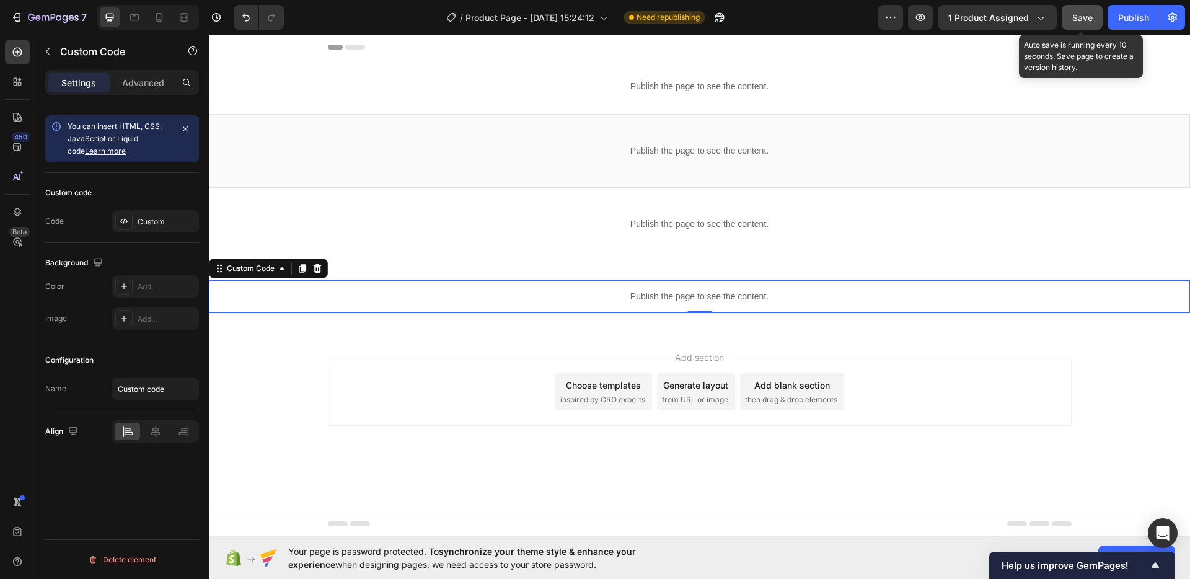
click at [1103, 9] on div "Save" at bounding box center [1082, 17] width 41 height 25
click at [1091, 11] on div "Save" at bounding box center [1083, 17] width 20 height 13
